Goal: Information Seeking & Learning: Learn about a topic

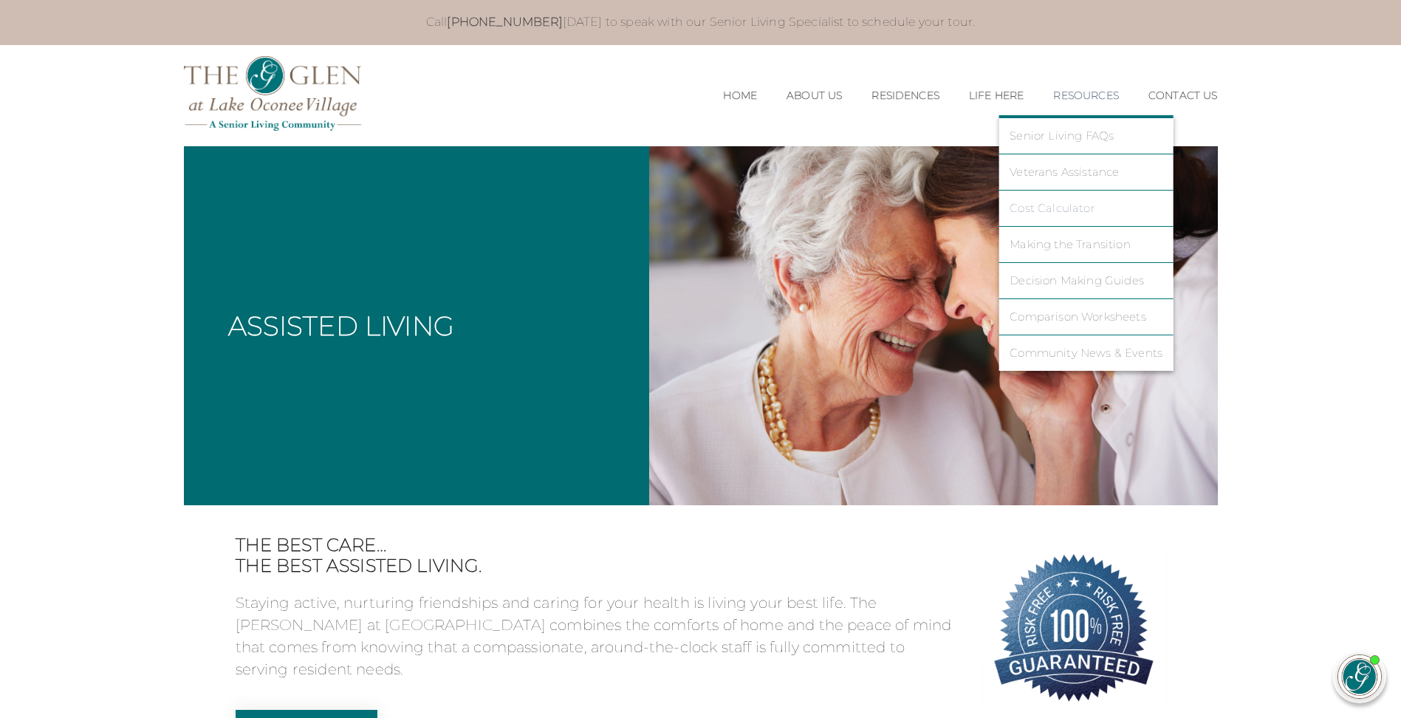
click at [1090, 202] on link "Cost Calculator" at bounding box center [1086, 208] width 153 height 13
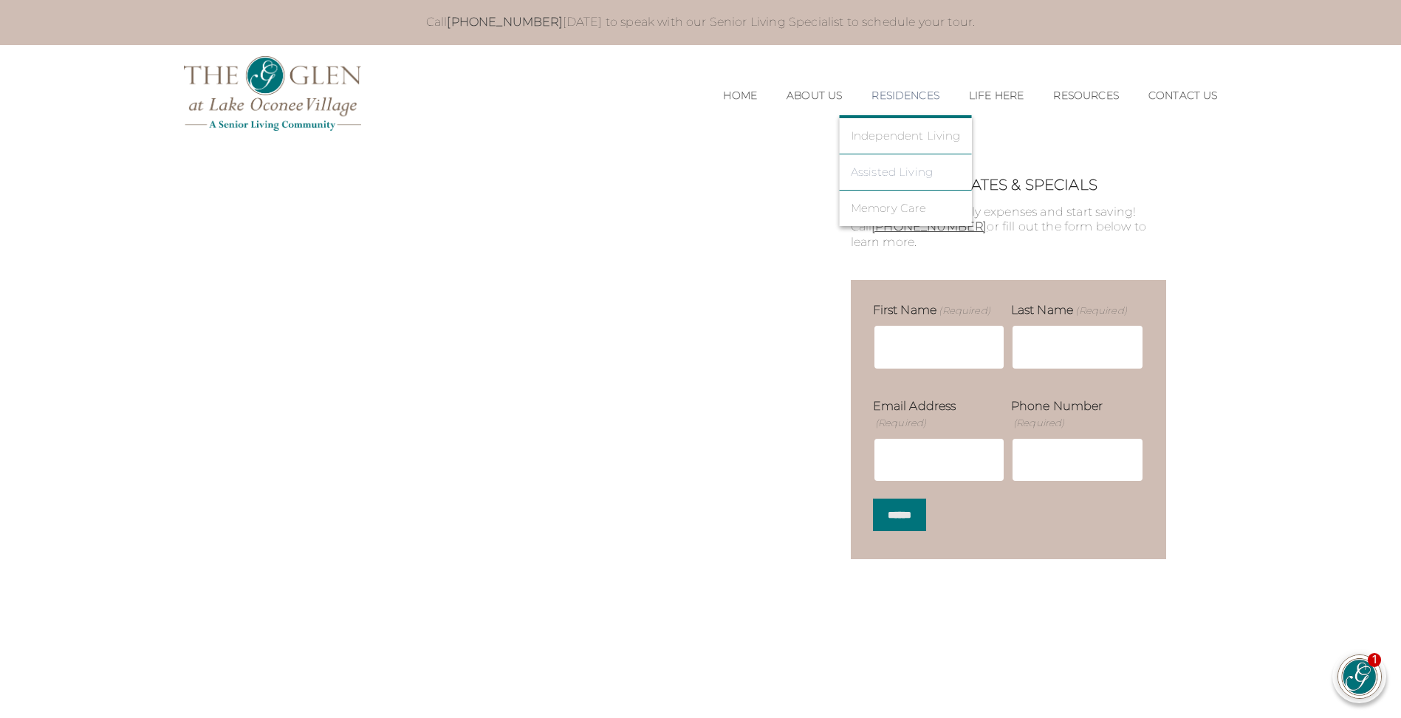
click at [894, 167] on link "Assisted Living" at bounding box center [906, 171] width 110 height 13
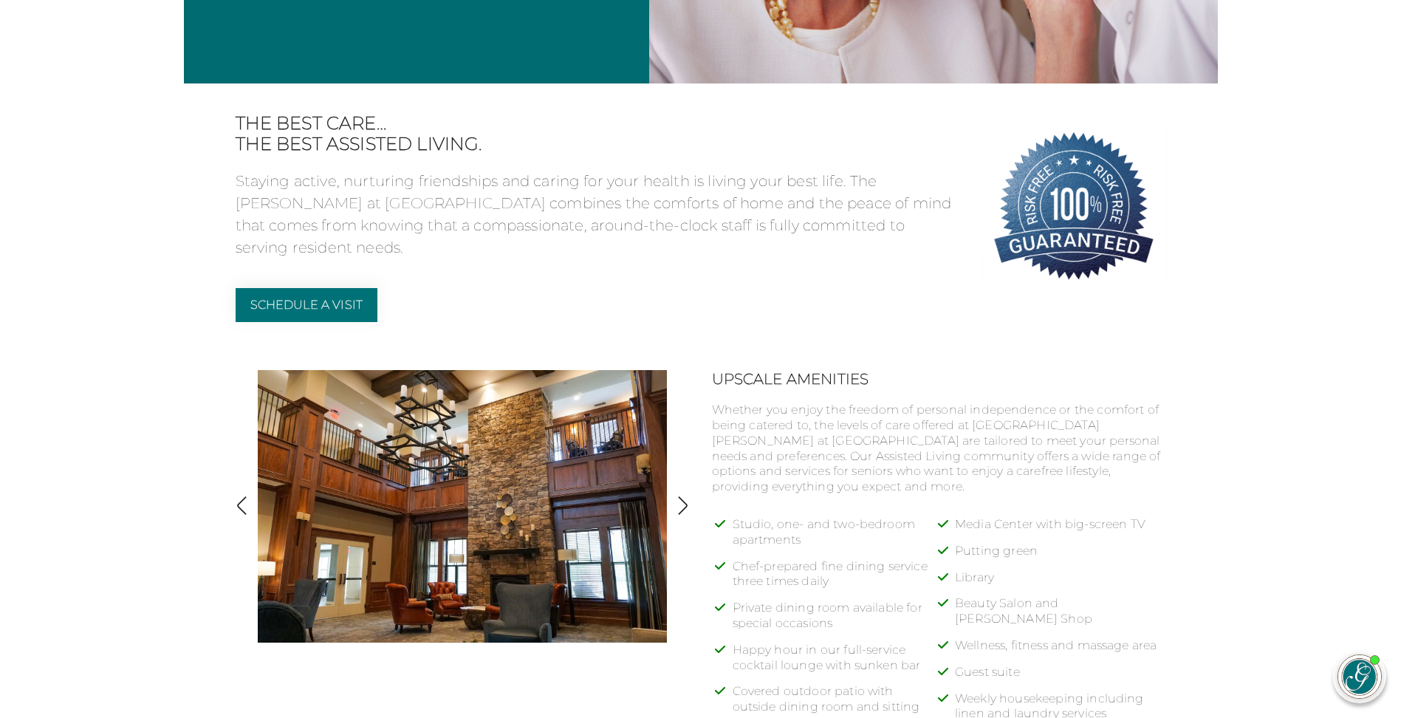
scroll to position [443, 0]
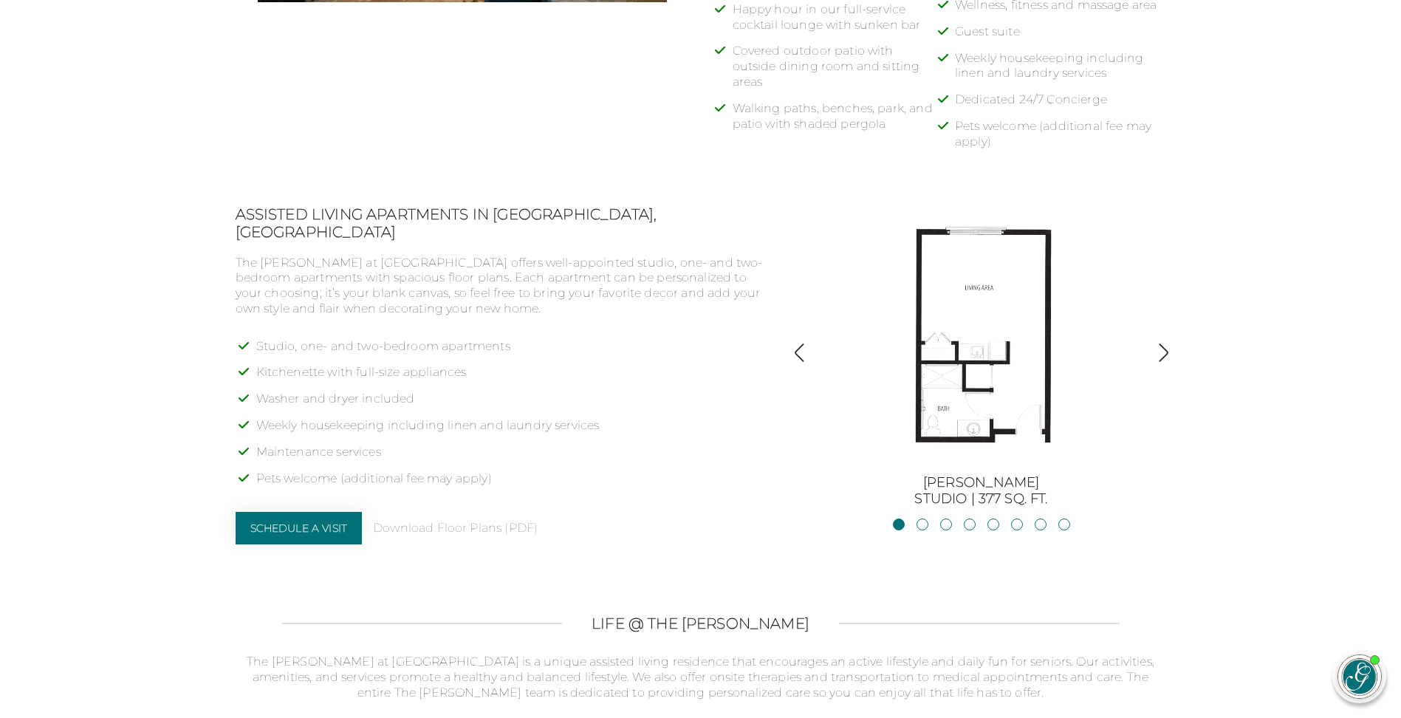
scroll to position [1072, 0]
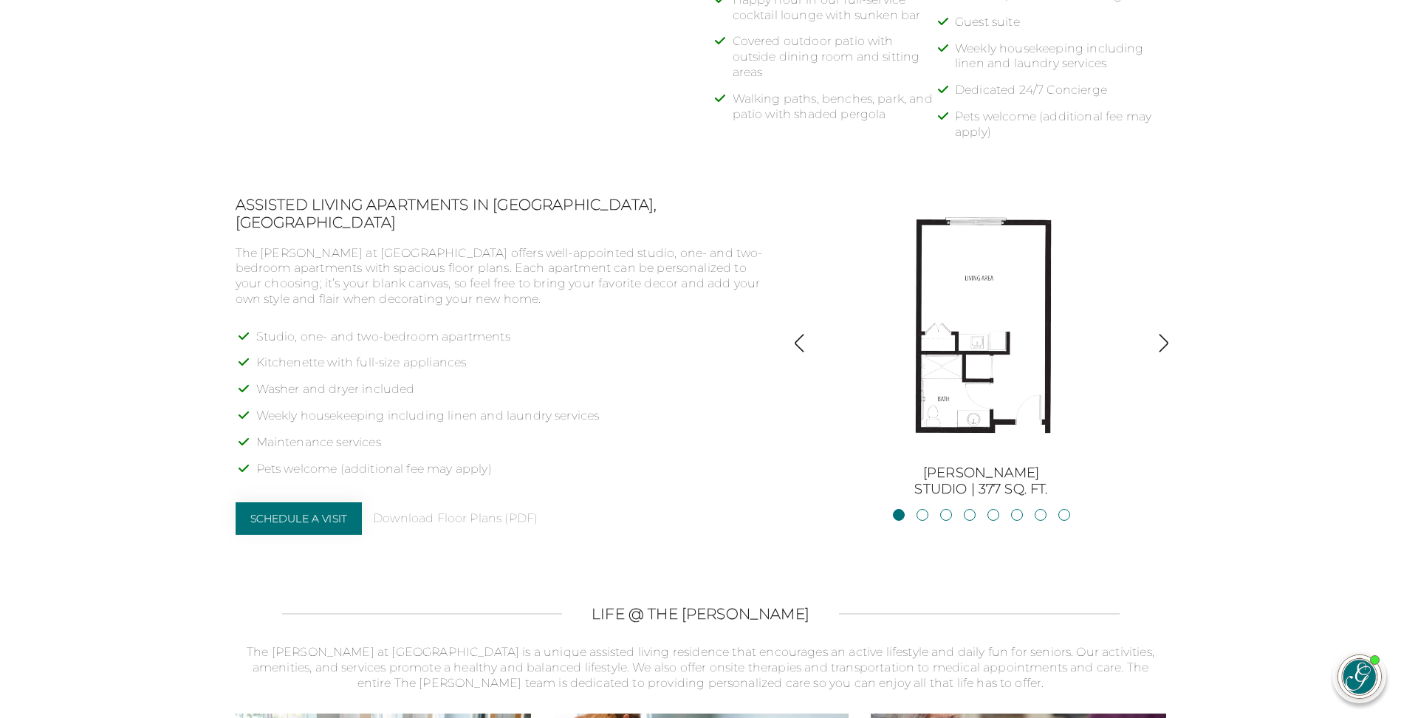
click at [1167, 349] on img "button" at bounding box center [1164, 343] width 20 height 20
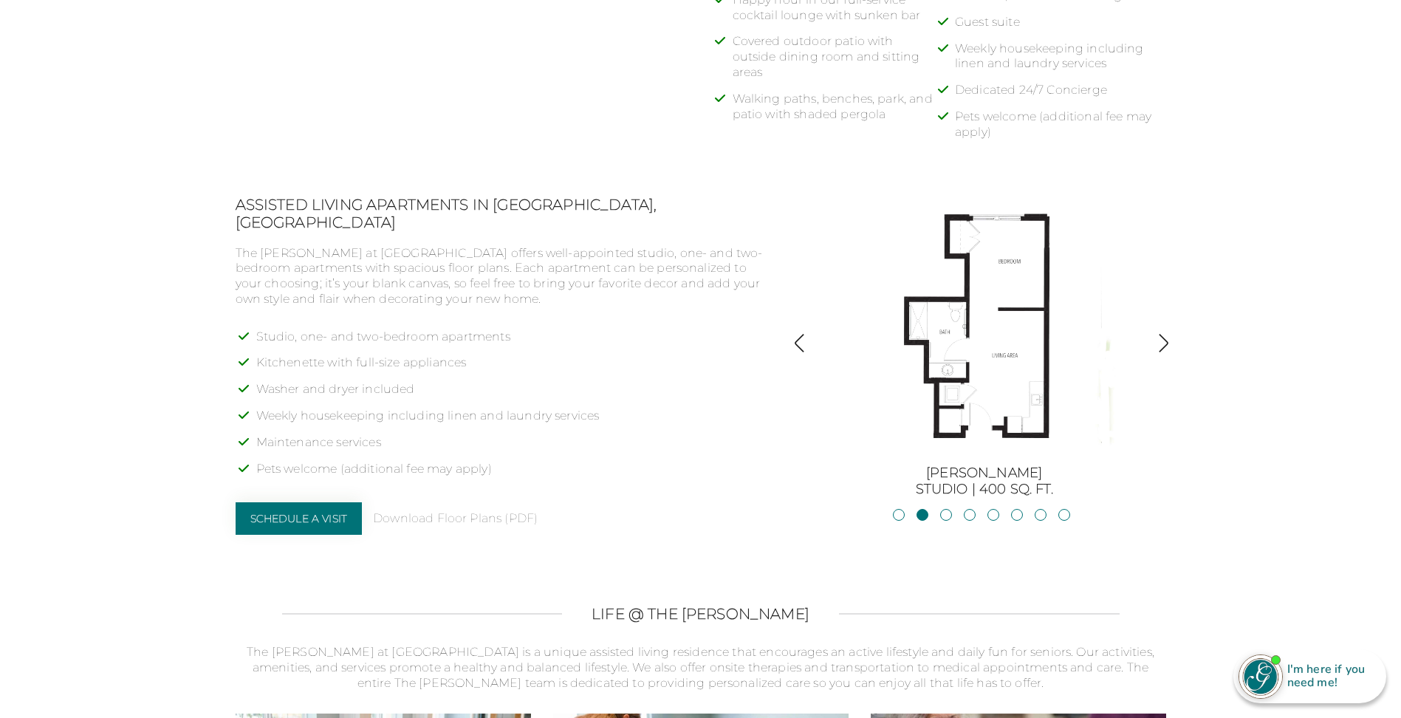
click at [1167, 349] on img "button" at bounding box center [1164, 343] width 20 height 20
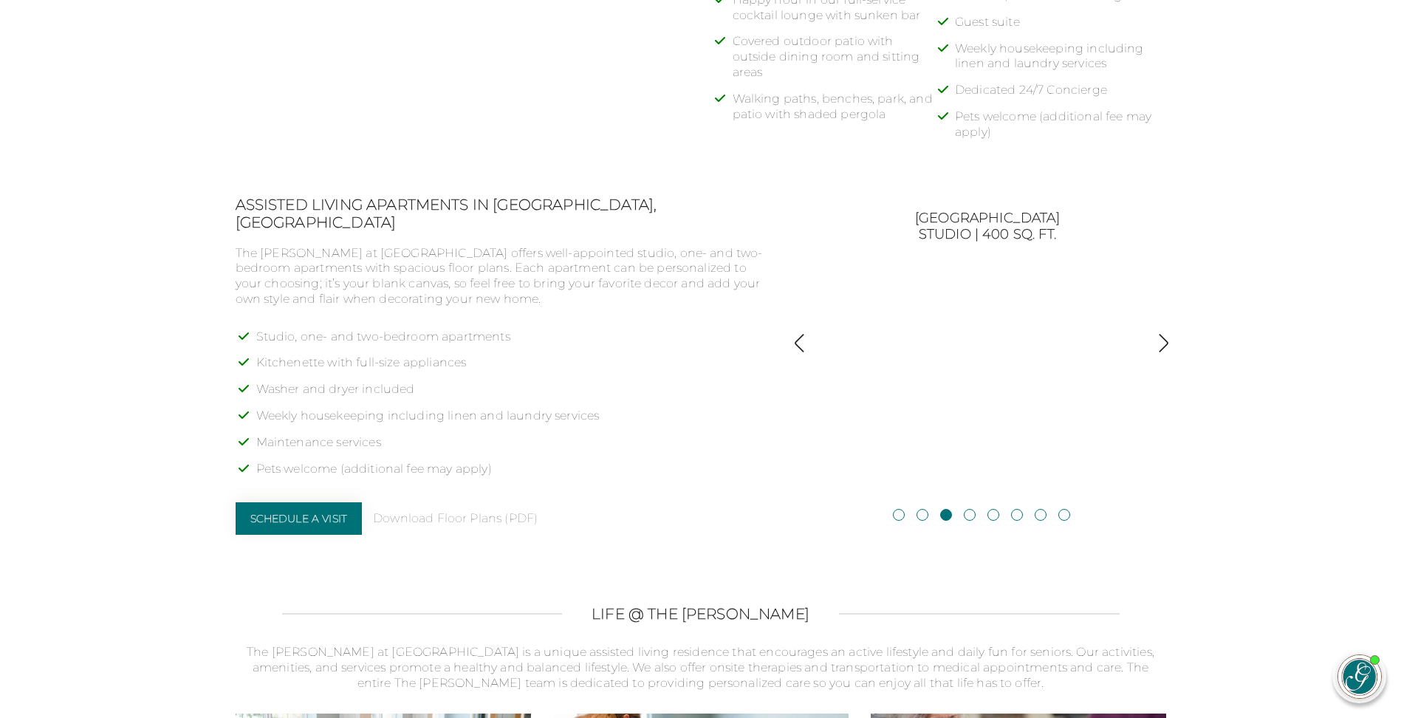
click at [1167, 349] on img "button" at bounding box center [1164, 343] width 20 height 20
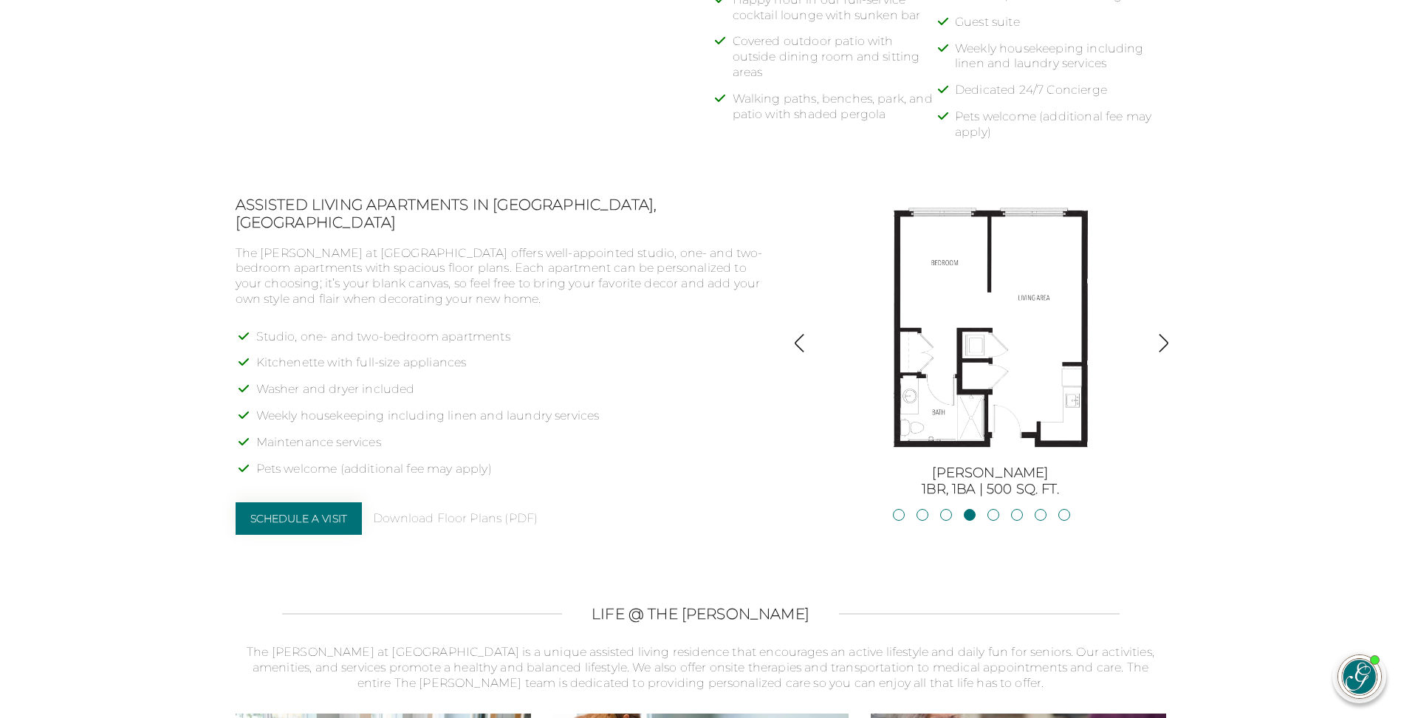
click at [798, 345] on img "button" at bounding box center [800, 343] width 20 height 20
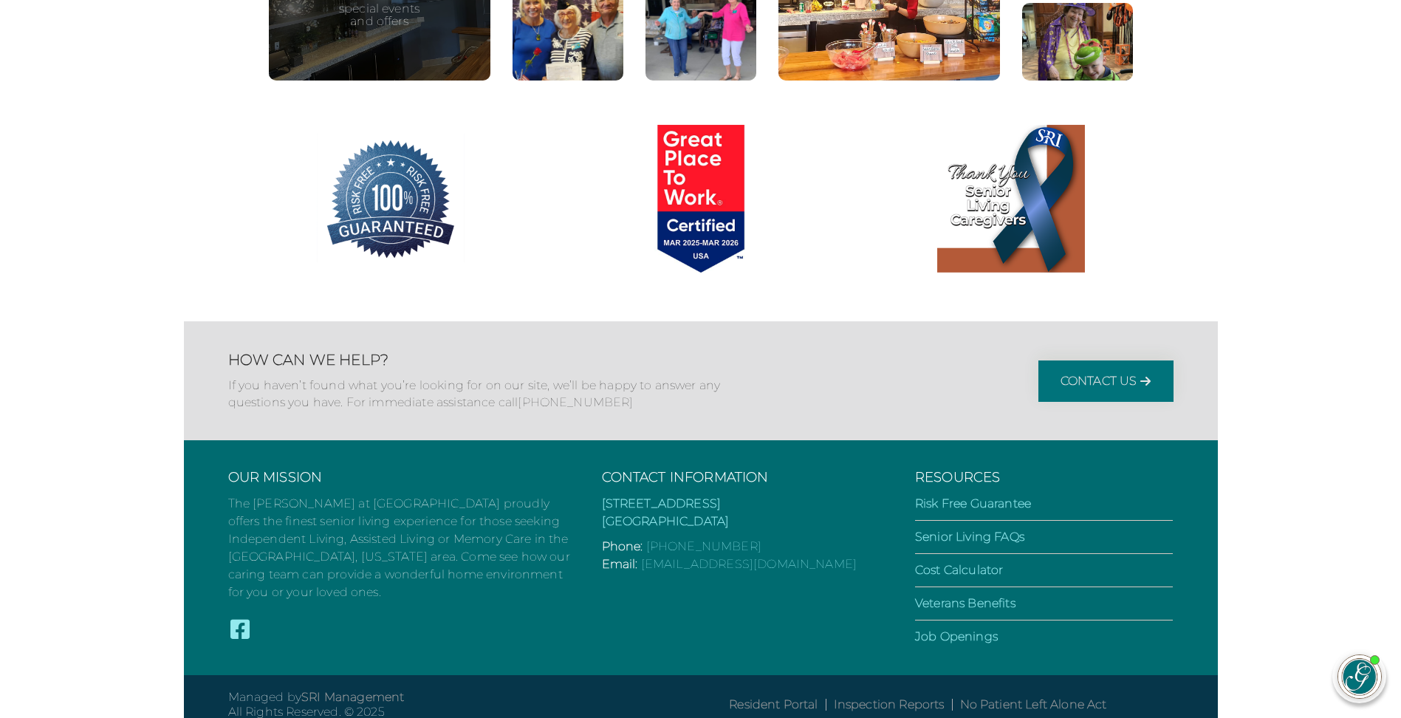
scroll to position [2406, 0]
